Goal: Task Accomplishment & Management: Complete application form

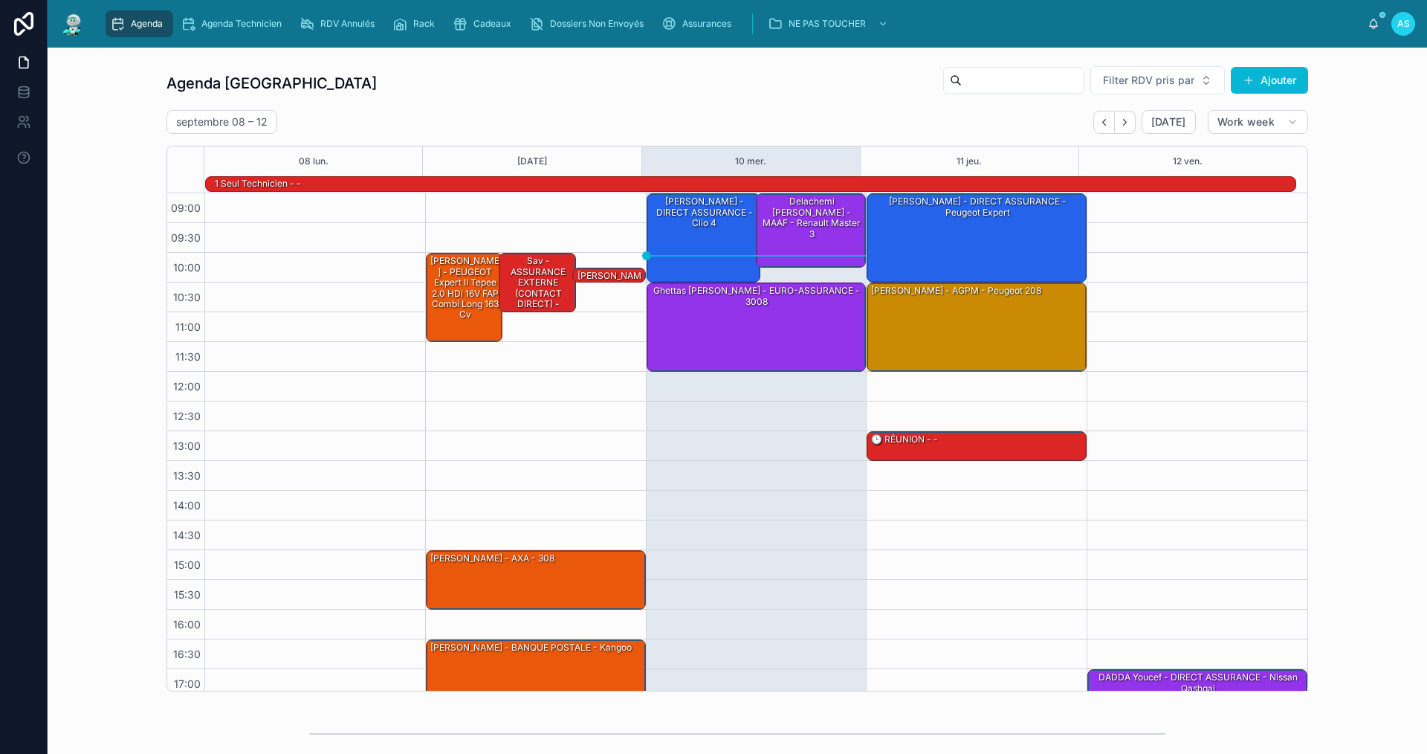
drag, startPoint x: 147, startPoint y: 22, endPoint x: 171, endPoint y: 40, distance: 29.7
click at [145, 22] on span "Agenda" at bounding box center [147, 24] width 32 height 12
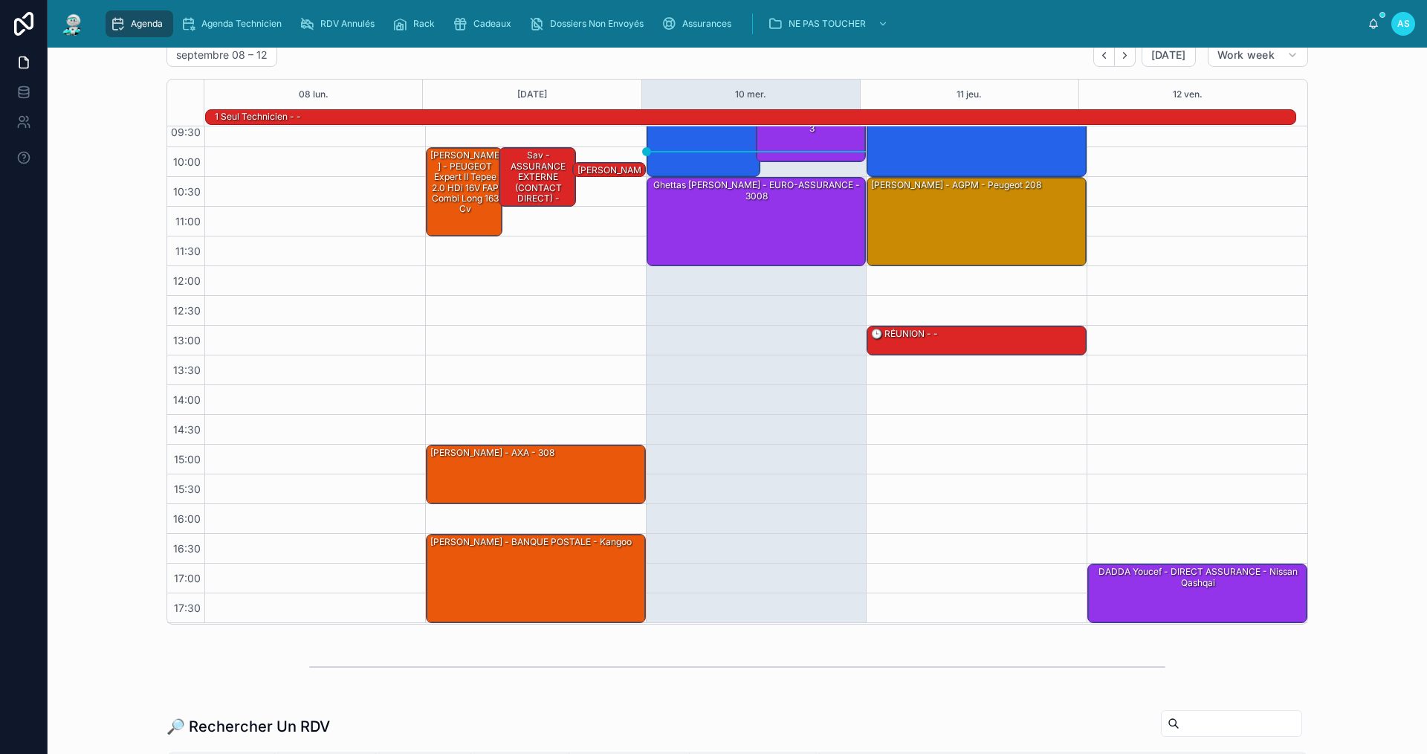
scroll to position [149, 0]
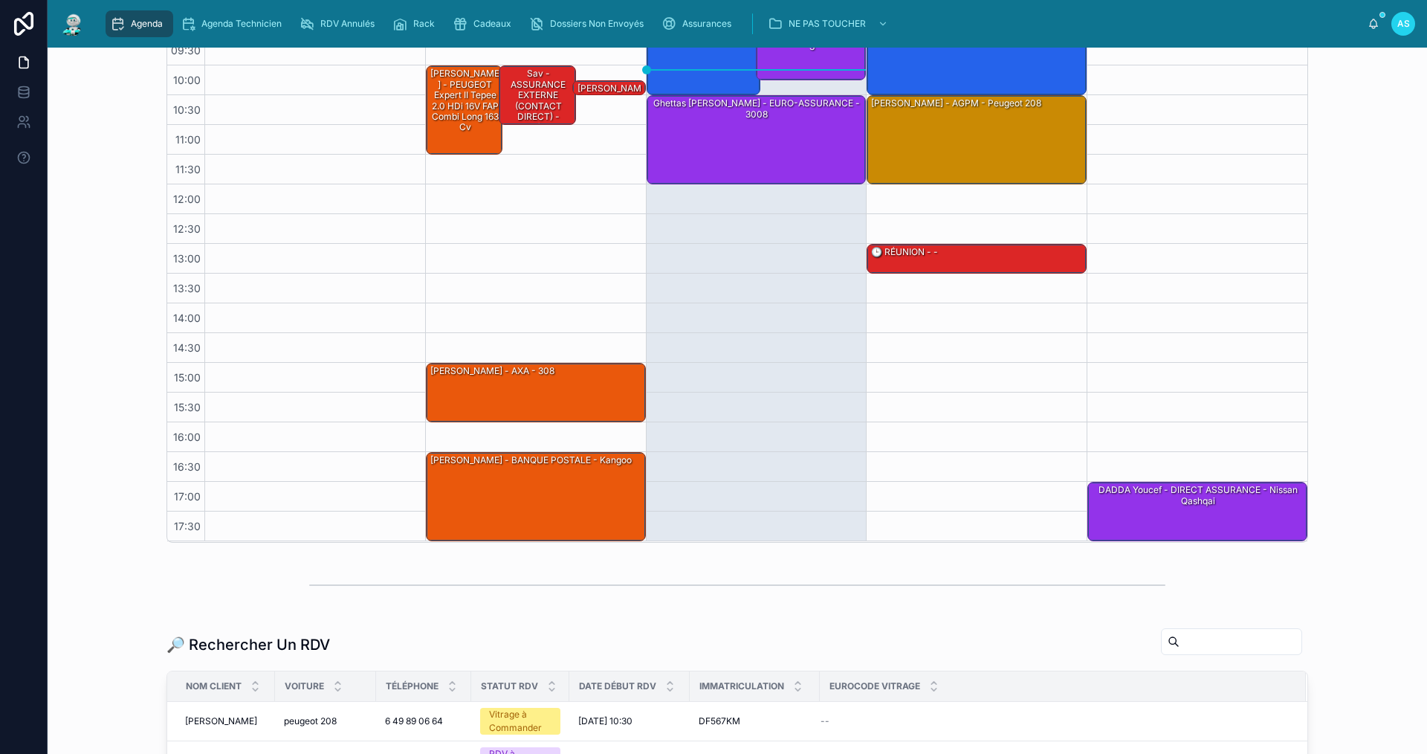
drag, startPoint x: 1191, startPoint y: 643, endPoint x: 1193, endPoint y: 632, distance: 11.2
click at [1191, 639] on input "text" at bounding box center [1240, 641] width 122 height 21
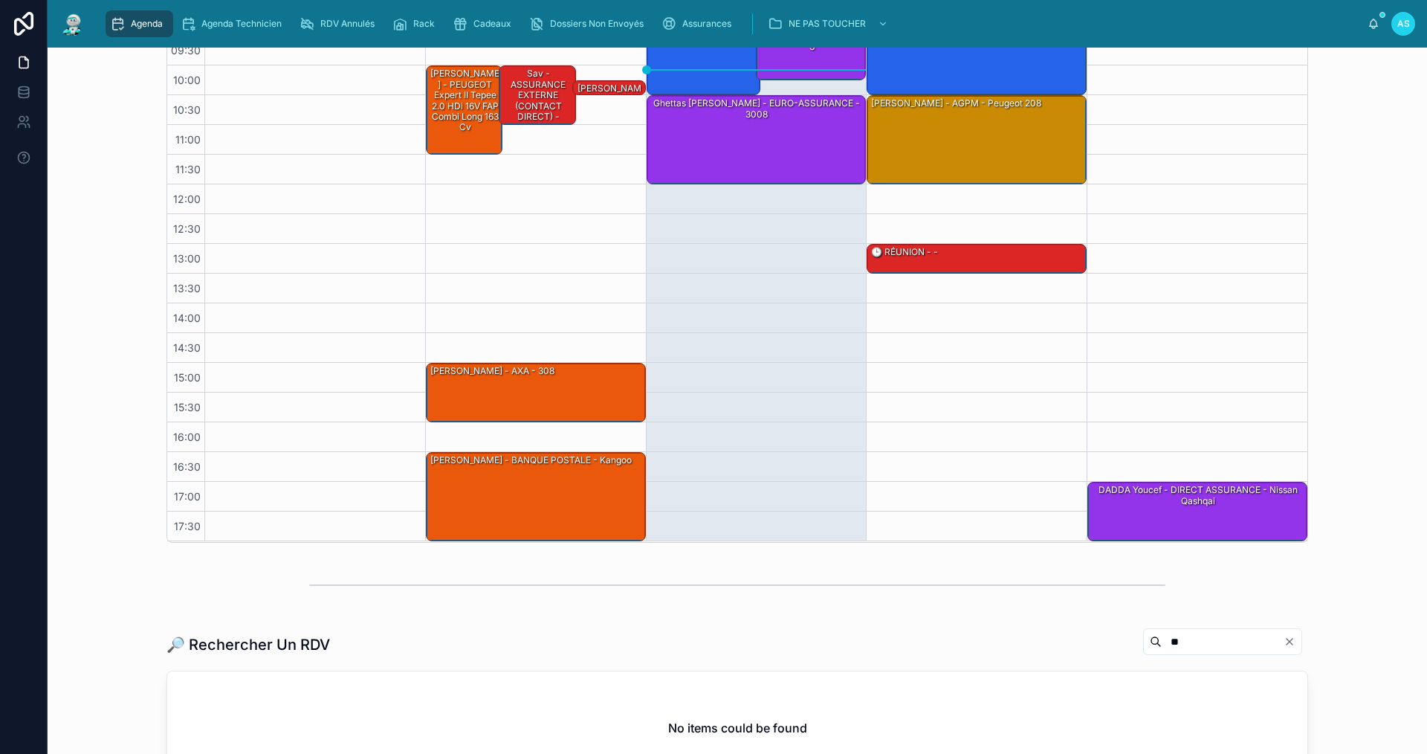
type input "*"
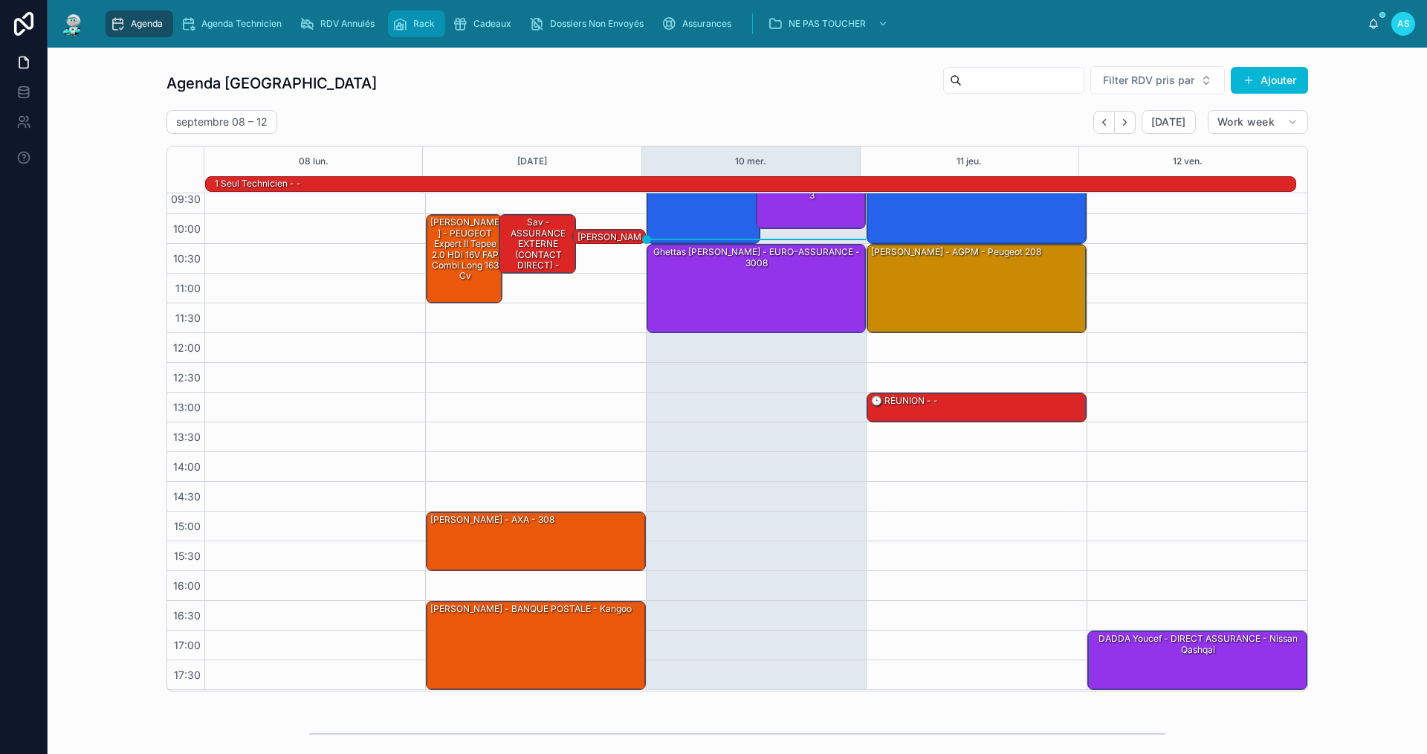
scroll to position [42, 0]
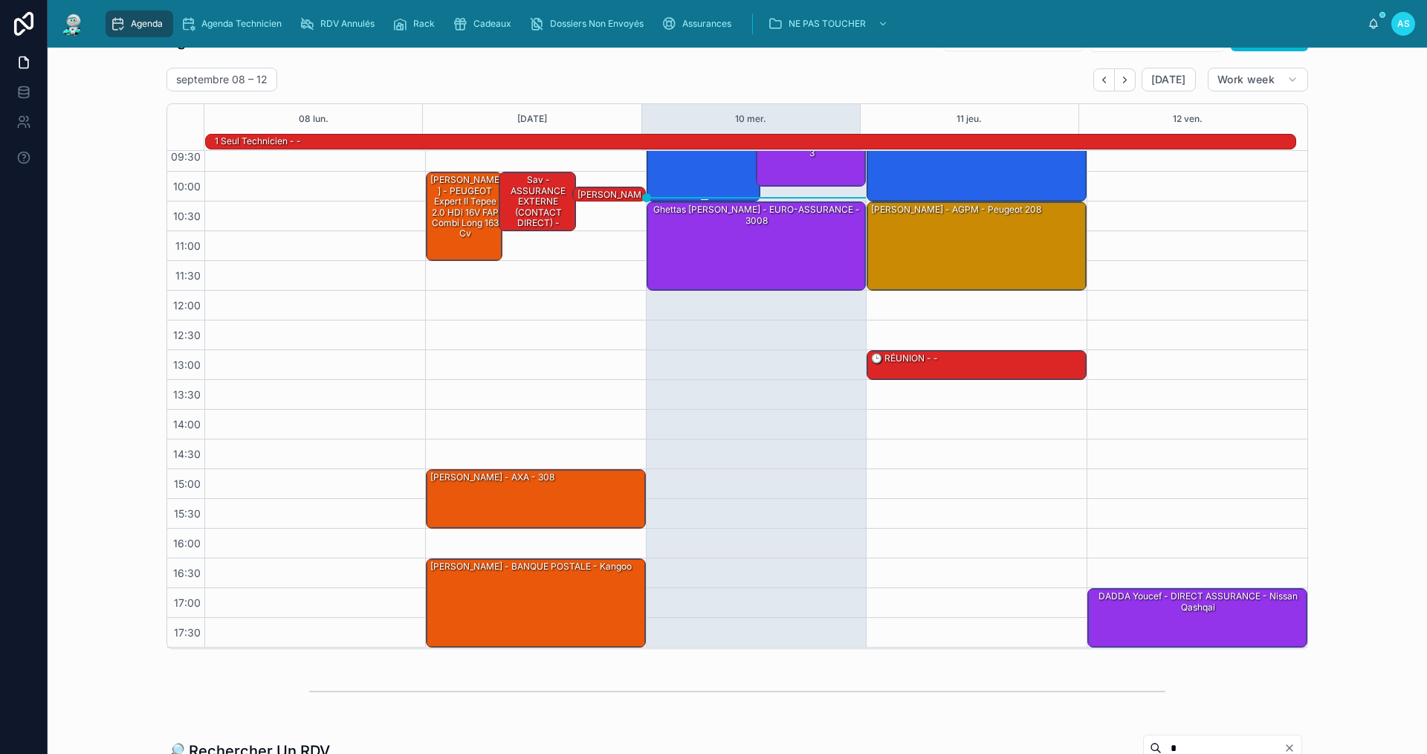
click at [655, 172] on div "[PERSON_NAME] - DIRECT ASSURANCE - Clio 4" at bounding box center [705, 156] width 110 height 86
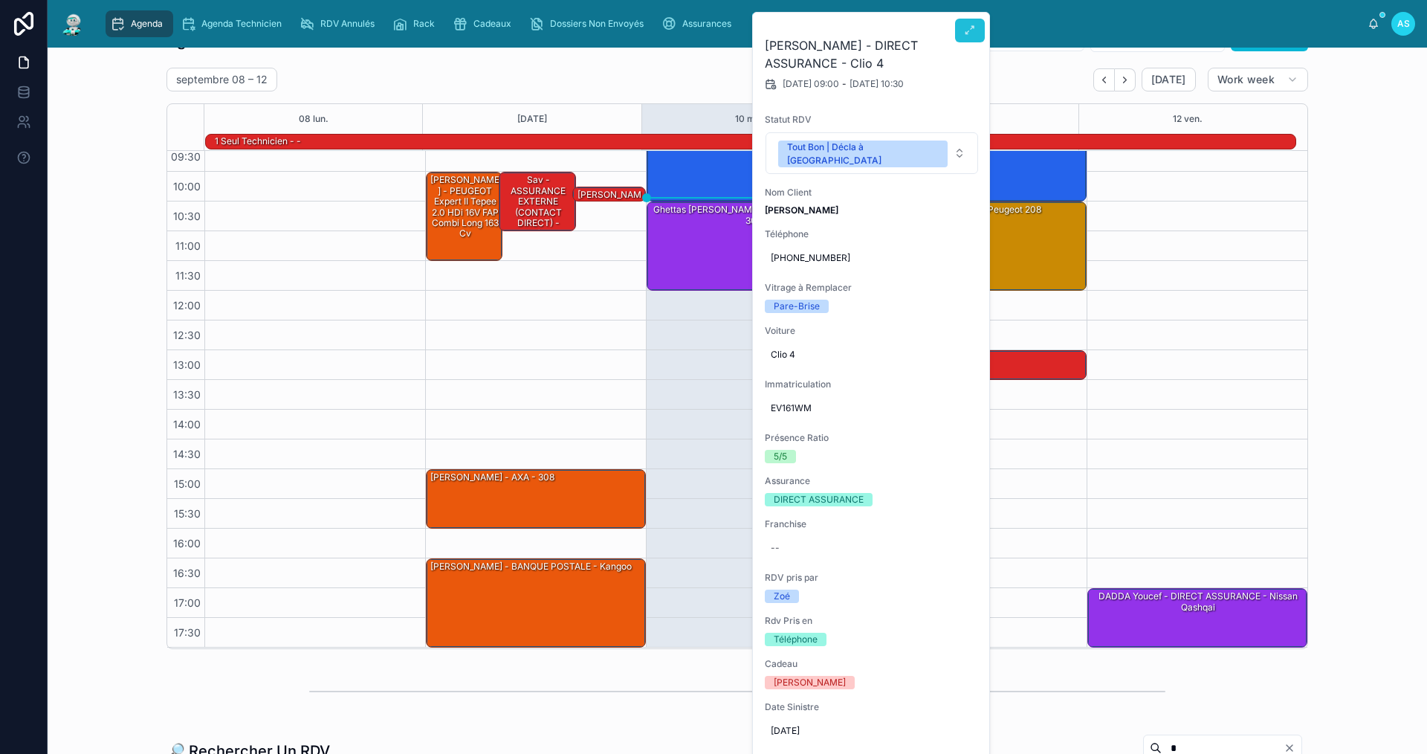
click at [978, 27] on button at bounding box center [970, 31] width 30 height 24
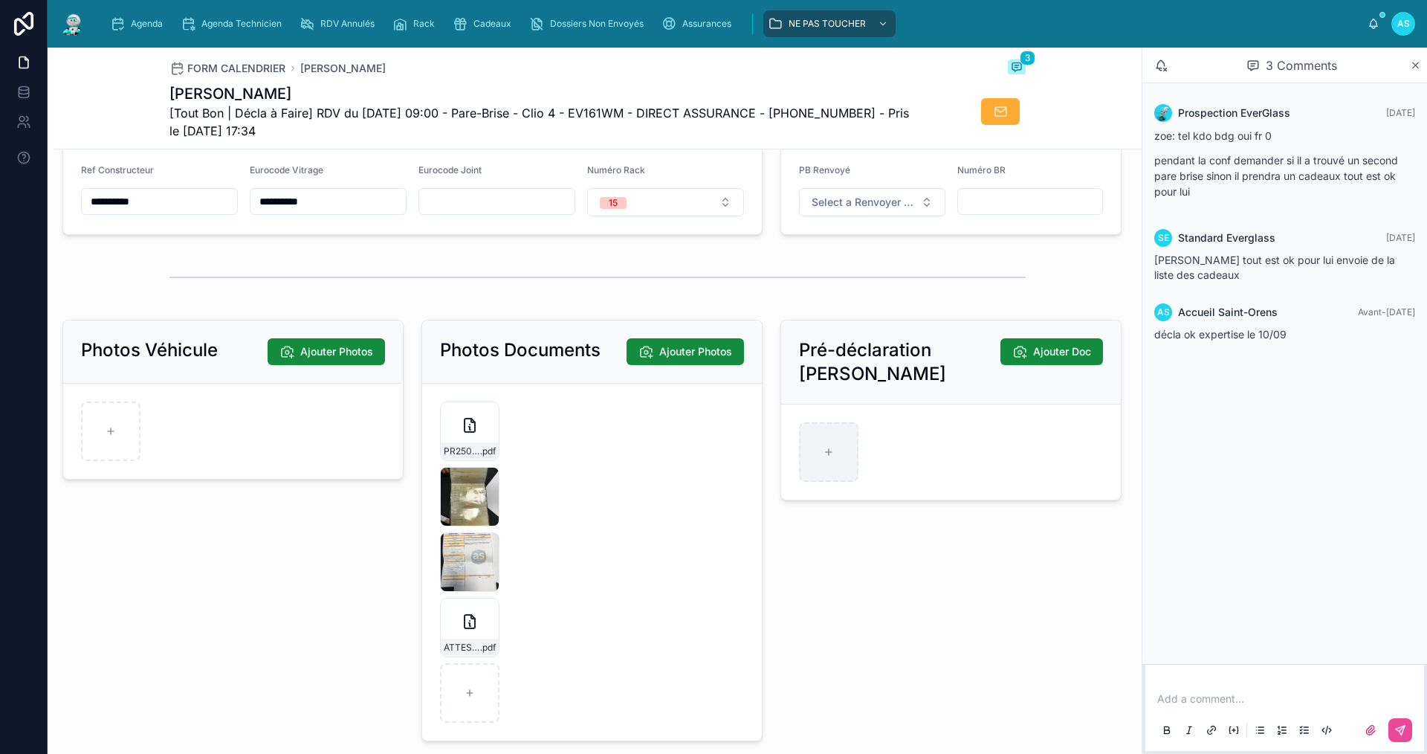
scroll to position [1975, 0]
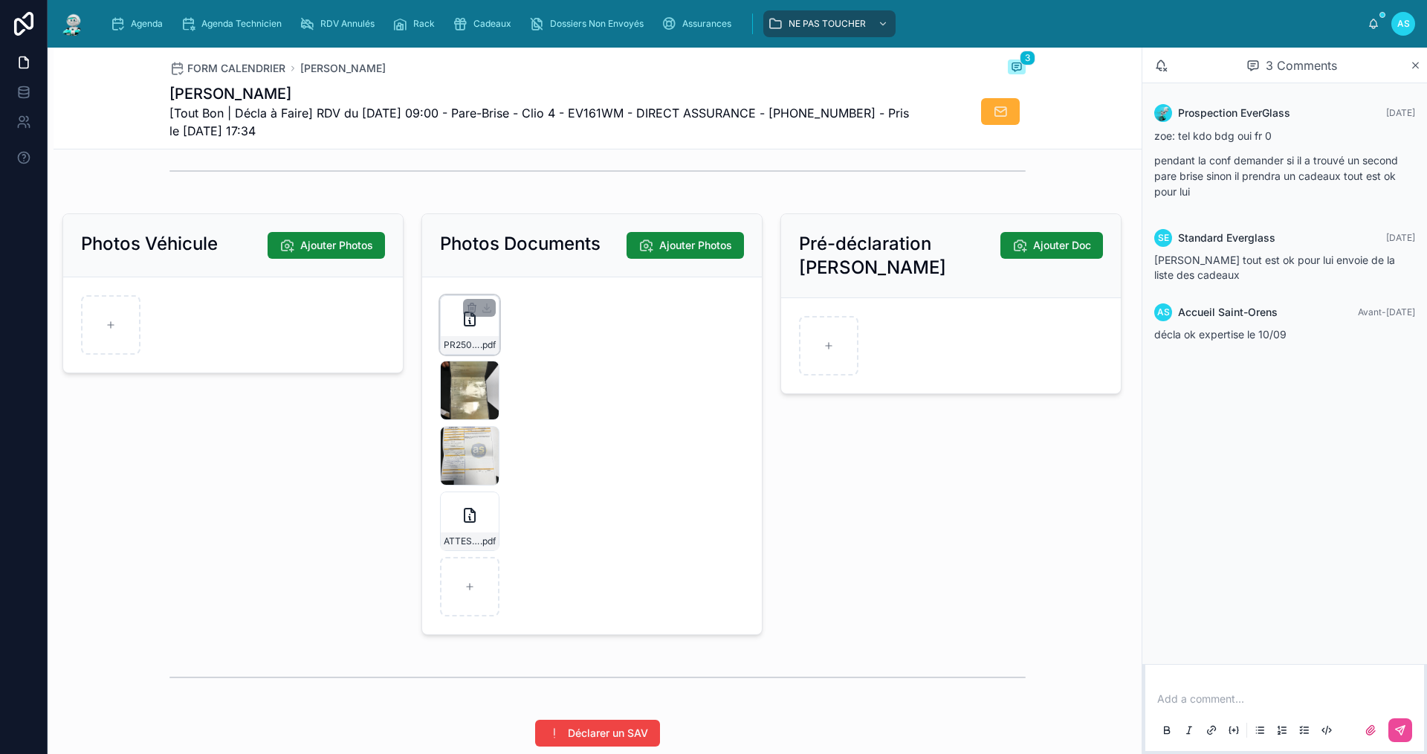
click at [479, 345] on div "PR2509-1709 .pdf" at bounding box center [469, 324] width 59 height 59
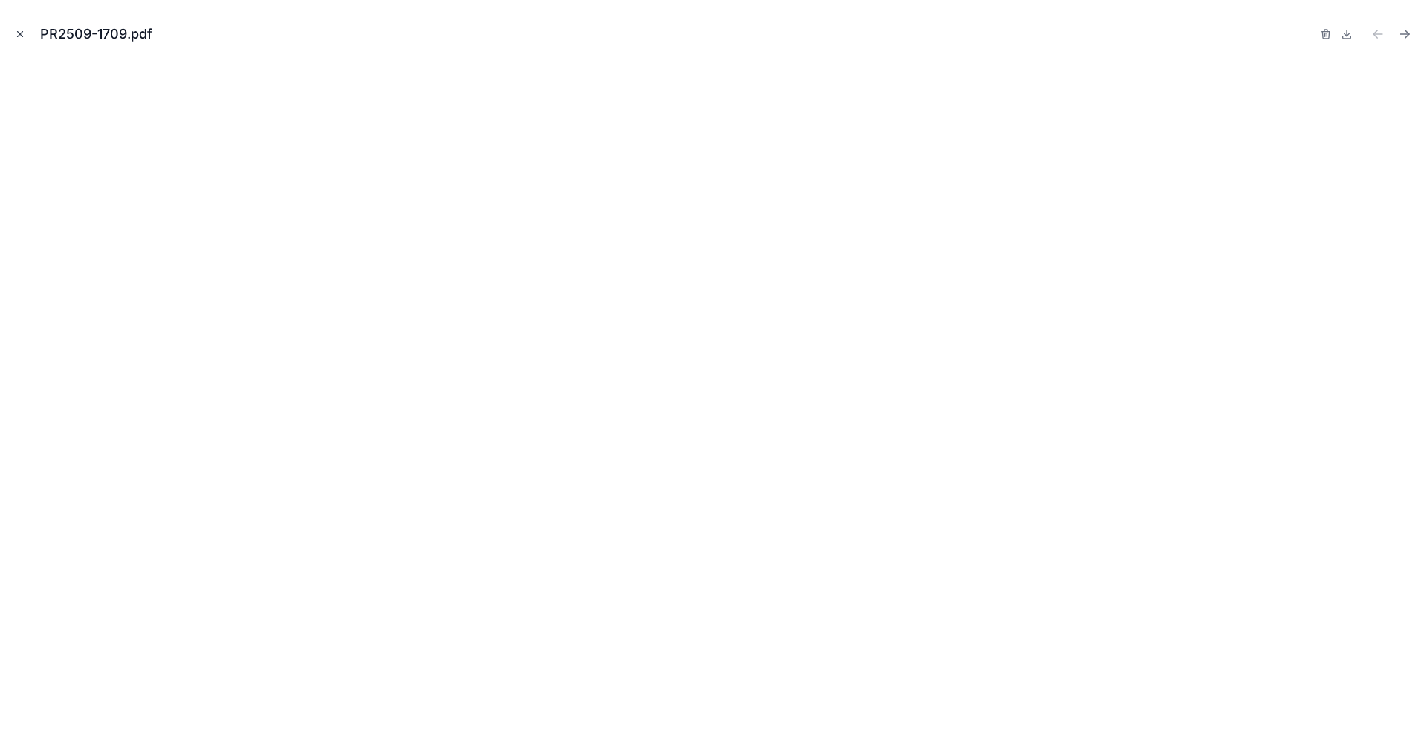
click at [22, 30] on icon "Close modal" at bounding box center [20, 34] width 10 height 10
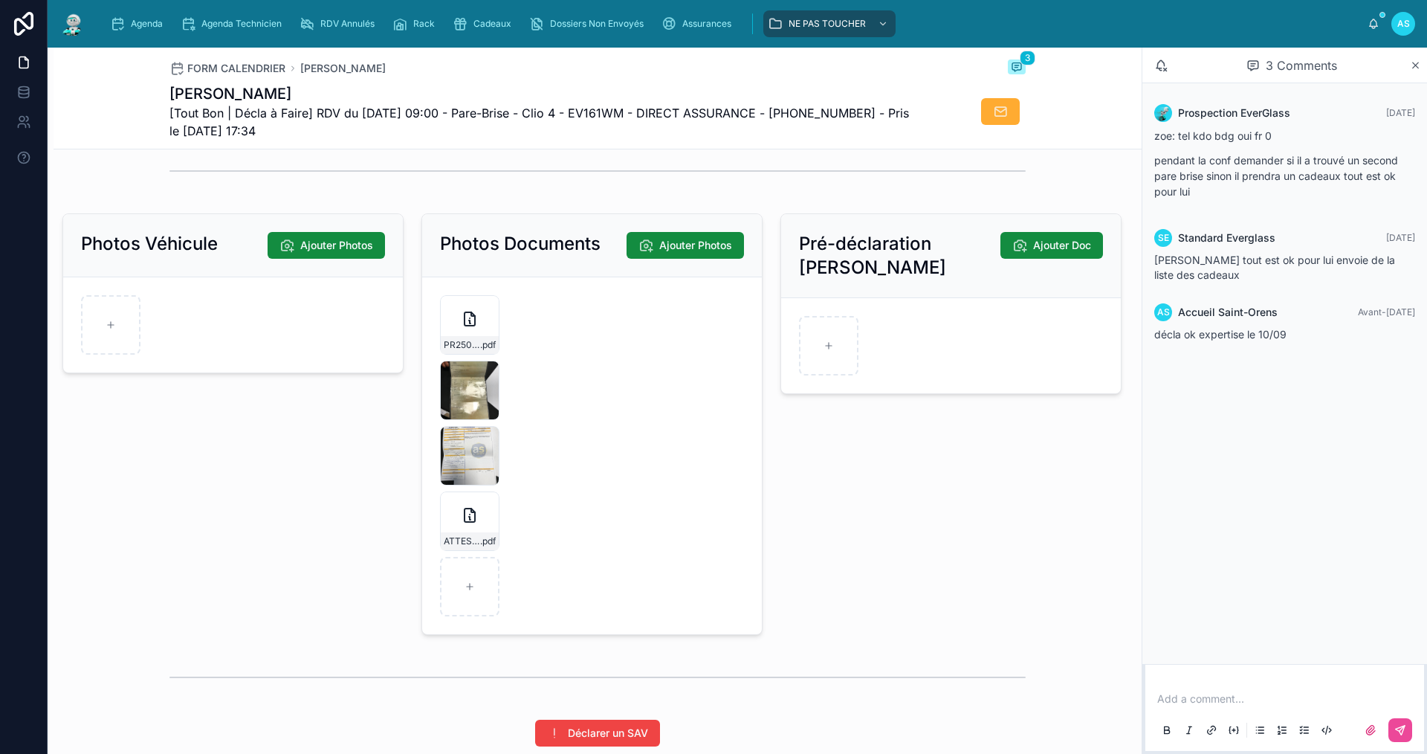
drag, startPoint x: 1176, startPoint y: 702, endPoint x: 1171, endPoint y: 696, distance: 7.9
click at [1176, 698] on p at bounding box center [1287, 698] width 261 height 15
click at [1402, 725] on icon at bounding box center [1400, 730] width 12 height 12
